Goal: Contribute content

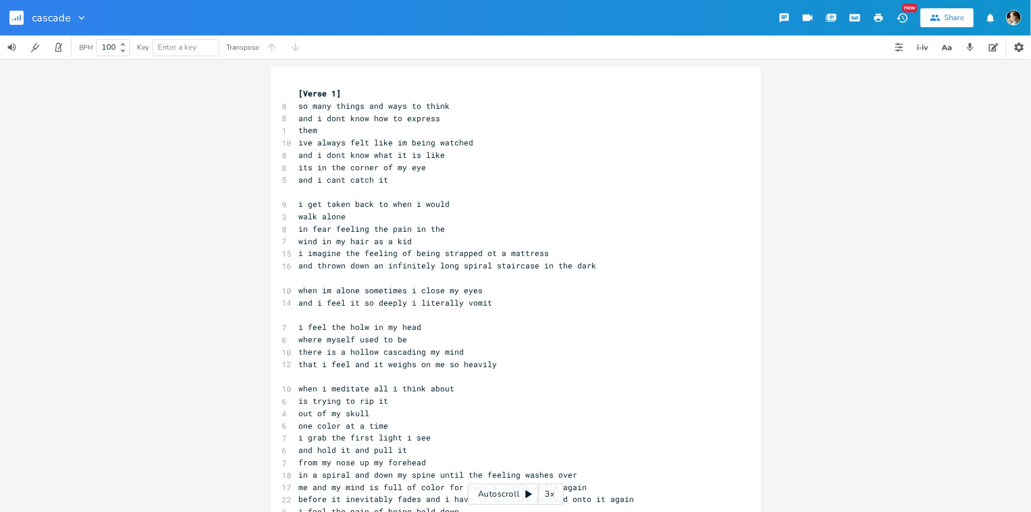
scroll to position [0, 30]
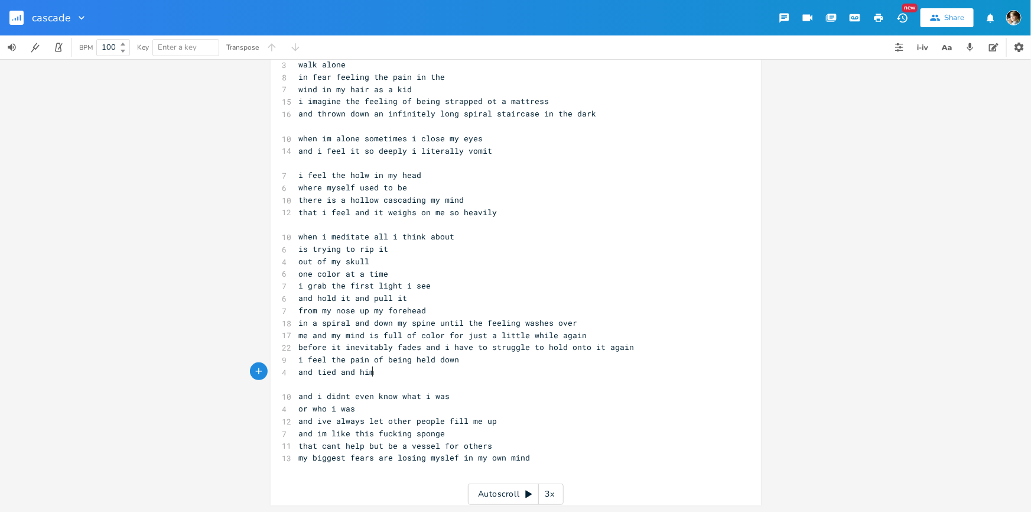
click at [542, 452] on pre "my biggest fears are losing myslef in my own mind" at bounding box center [510, 457] width 426 height 12
type textarea "that feeling h"
type textarea "when y"
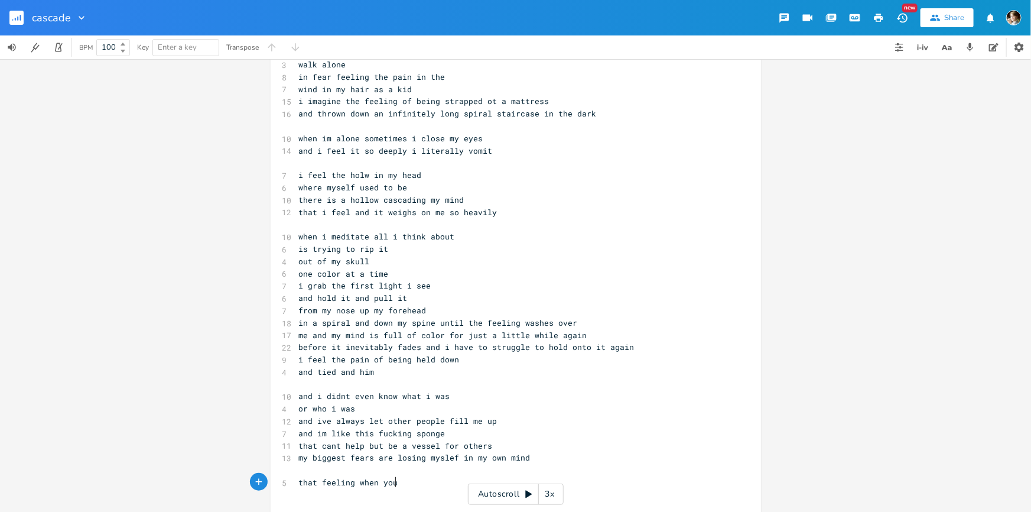
type textarea "you"
type textarea "want something dearly"
type textarea "but the world itself can"
type textarea "cant know what you mean"
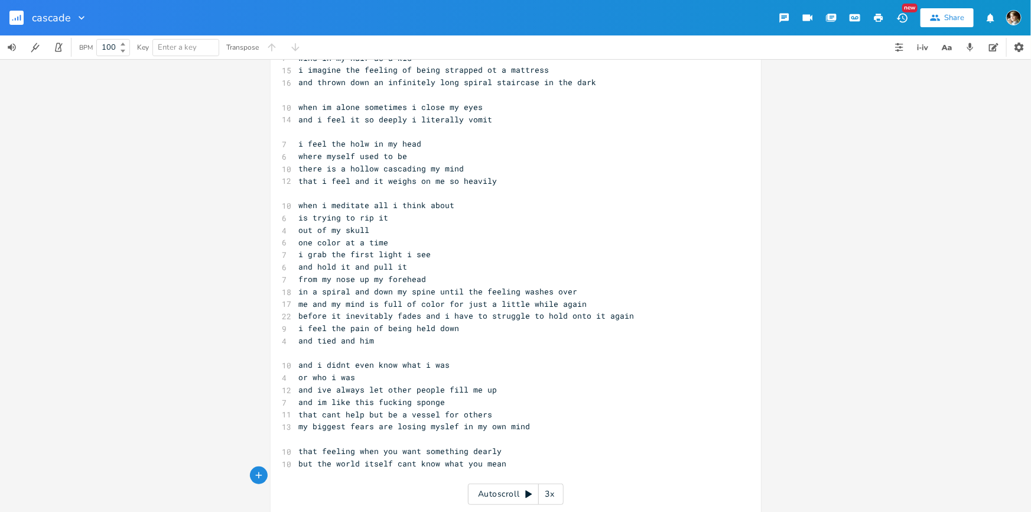
click at [499, 461] on pre "but the world itself cant know what you mean" at bounding box center [510, 463] width 426 height 12
click at [366, 482] on pre "​" at bounding box center [510, 487] width 426 height 12
type textarea "it gives you something similar"
type textarea "you find something similar but never exact"
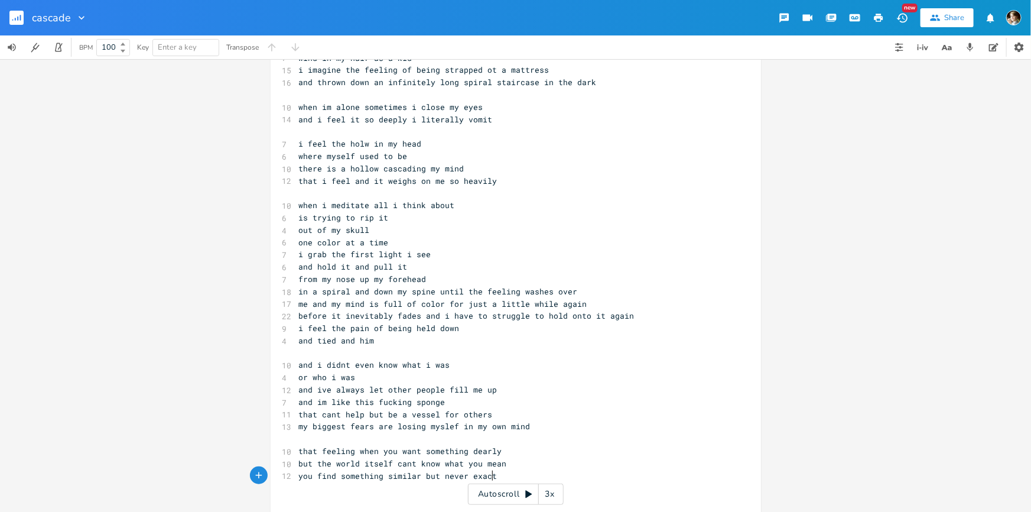
scroll to position [0, 148]
type textarea "like the things you dream of arent even possible"
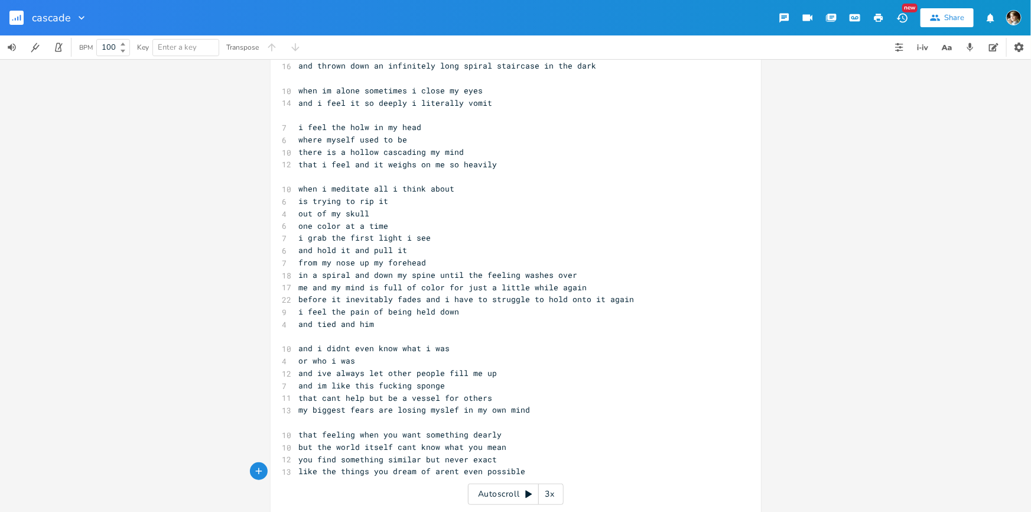
scroll to position [213, 0]
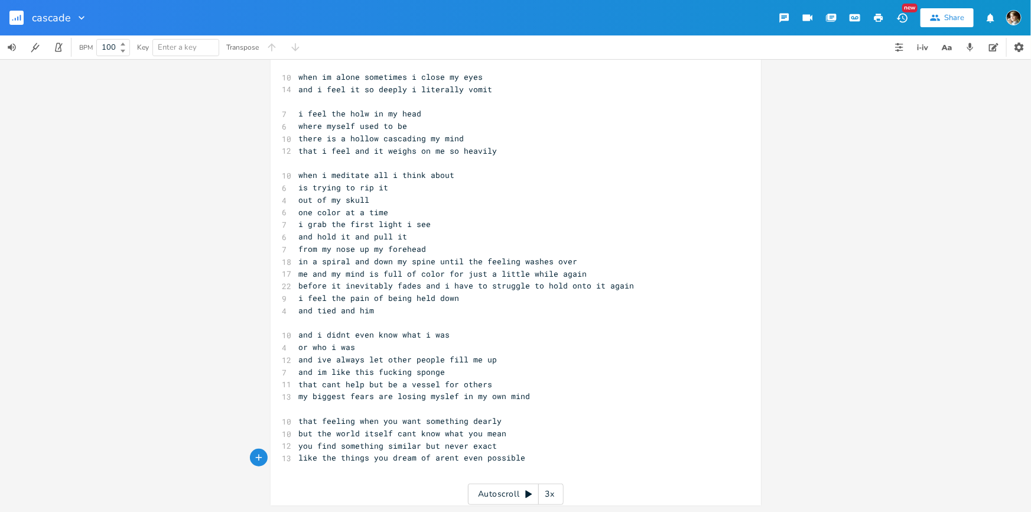
click at [464, 455] on span "like the things you dream of arent even possible" at bounding box center [412, 457] width 227 height 11
type textarea "even"
click at [464, 455] on span "like the things you dream of arent even possible" at bounding box center [412, 457] width 227 height 11
click at [443, 457] on span "like the things you dream of arent even possible" at bounding box center [412, 457] width 227 height 11
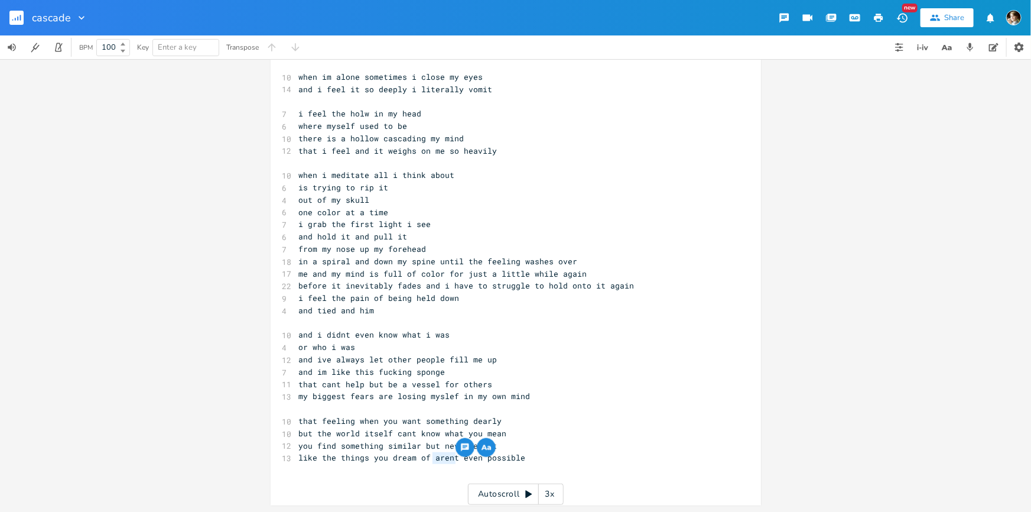
click at [473, 460] on span "like the things you dream of arent even possible" at bounding box center [412, 457] width 227 height 11
type textarea "coiul"
type textarea "uldnt be"
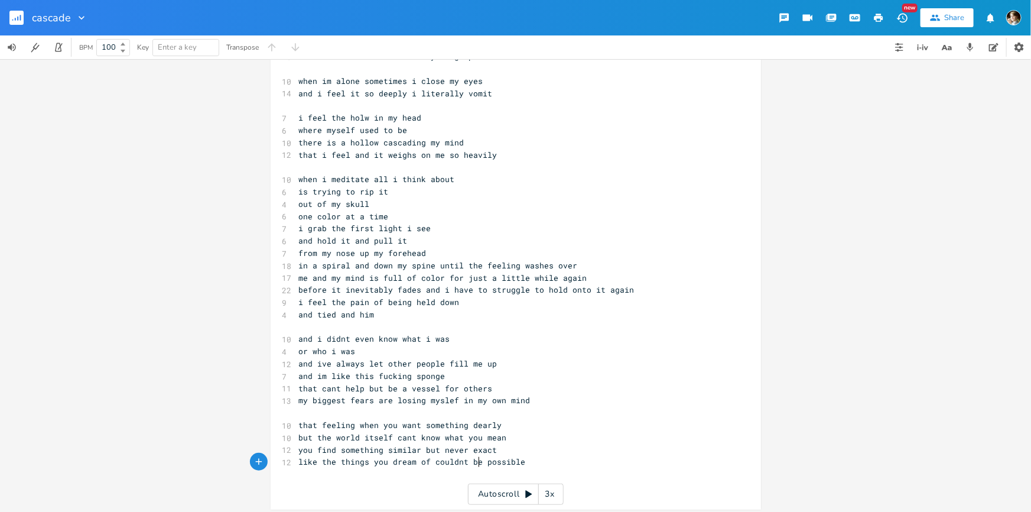
scroll to position [213, 0]
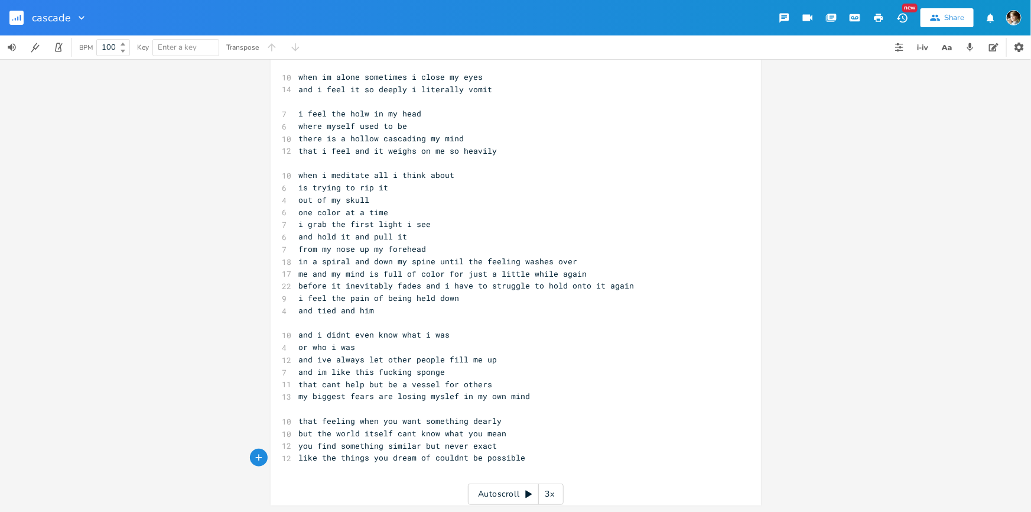
click at [531, 460] on pre "like the things you dream of couldnt be possible" at bounding box center [510, 457] width 426 height 12
type textarea "like youll never be free"
